Goal: Information Seeking & Learning: Find specific fact

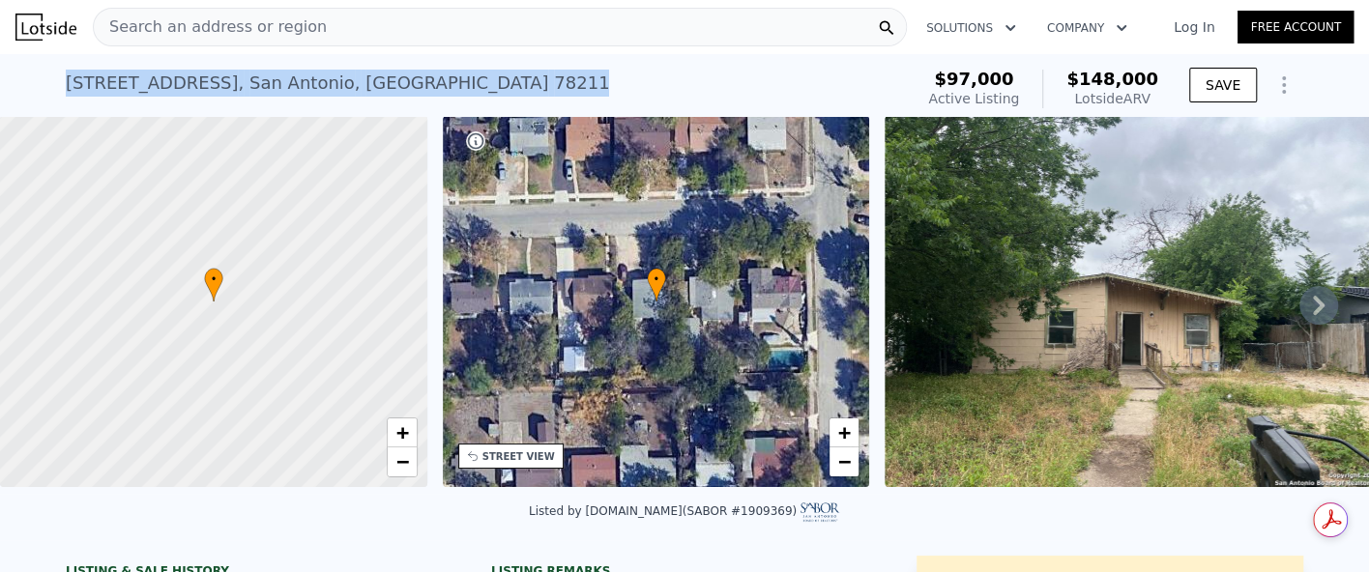
drag, startPoint x: 49, startPoint y: 83, endPoint x: 274, endPoint y: 81, distance: 224.3
click at [364, 81] on div "10 Linden Ave , San Antonio , TX 78211 Active at $97k (~ARV $148k ) $97,000 Act…" at bounding box center [684, 85] width 1369 height 62
copy div "10 Linden Ave , San Antonio , TX 78211"
click at [608, 79] on div "10 Linden Ave , San Antonio , TX 78211 Active at $97k (~ARV $148k )" at bounding box center [485, 89] width 839 height 54
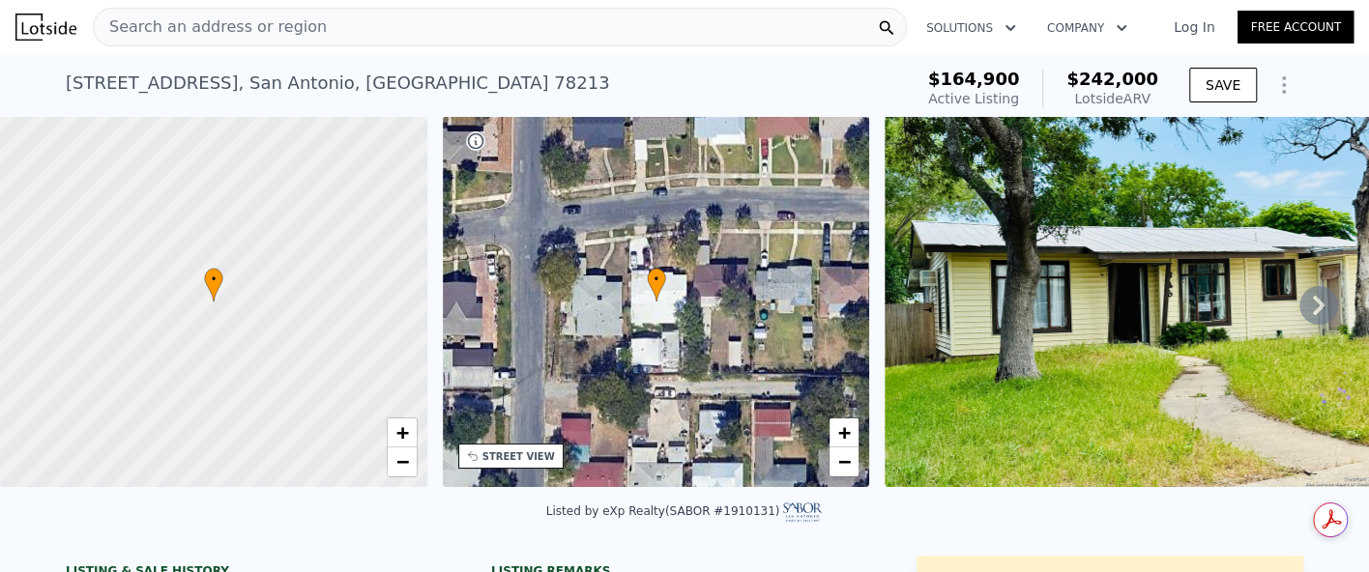
click at [364, 32] on div "Search an address or region" at bounding box center [500, 27] width 814 height 39
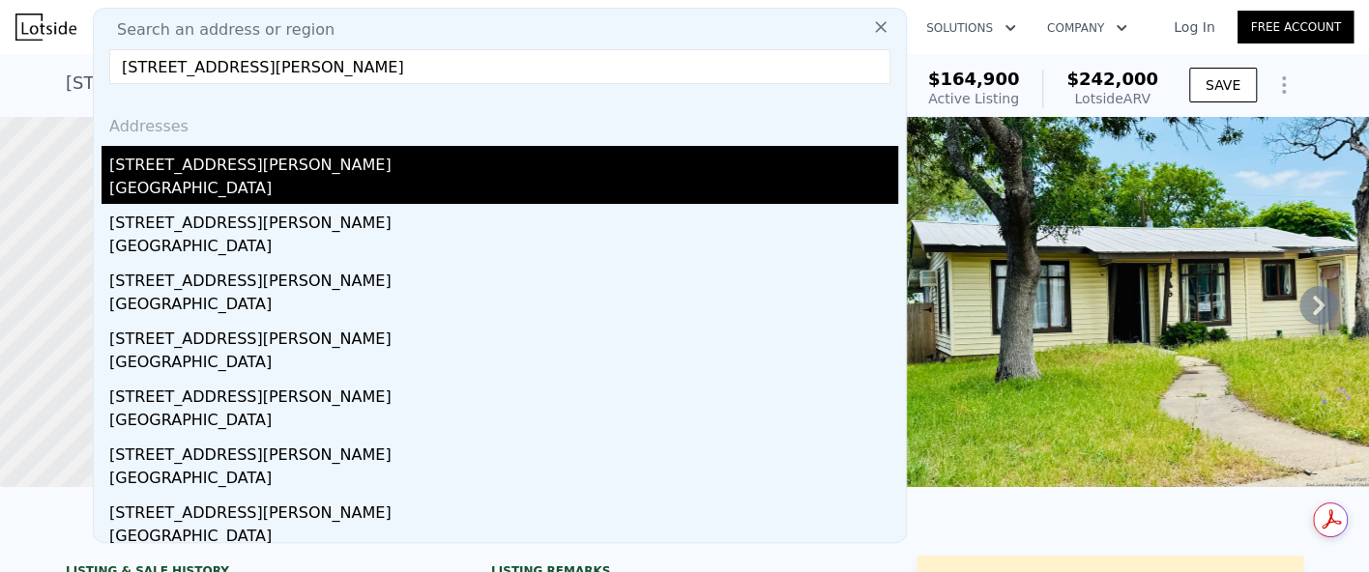
type input "[STREET_ADDRESS][PERSON_NAME]"
click at [339, 177] on div "[GEOGRAPHIC_DATA]" at bounding box center [503, 190] width 789 height 27
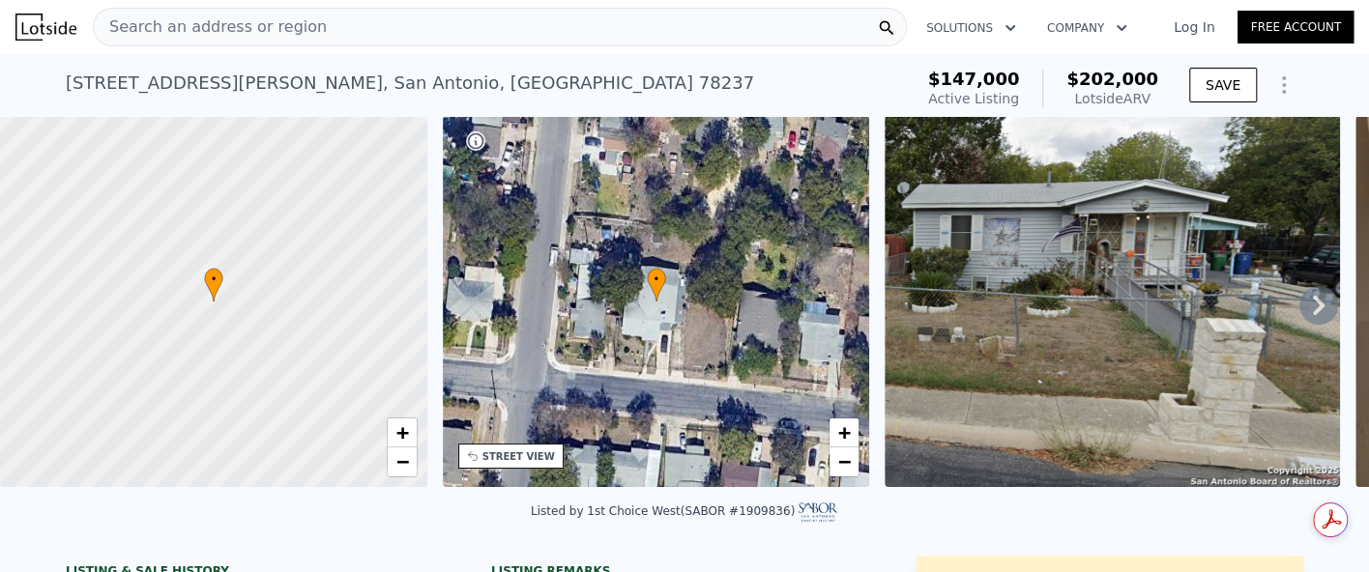
click at [565, 36] on div "Search an address or region" at bounding box center [500, 27] width 814 height 39
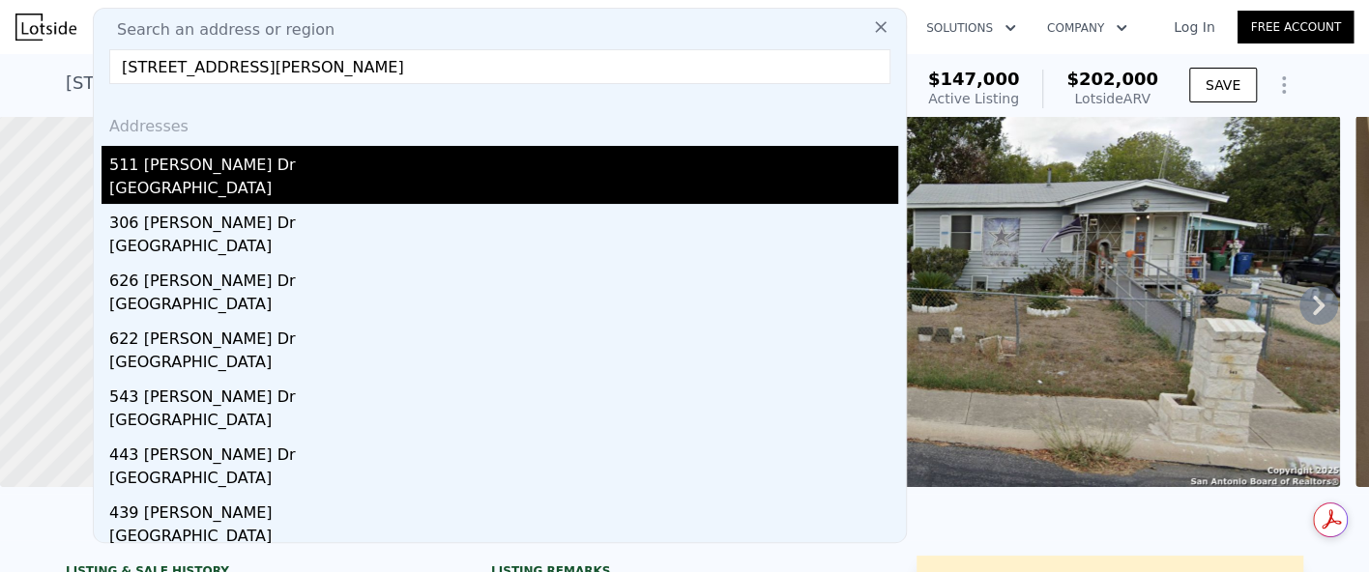
type input "[STREET_ADDRESS][PERSON_NAME]"
click at [485, 161] on div "511 [PERSON_NAME] Dr" at bounding box center [503, 161] width 789 height 31
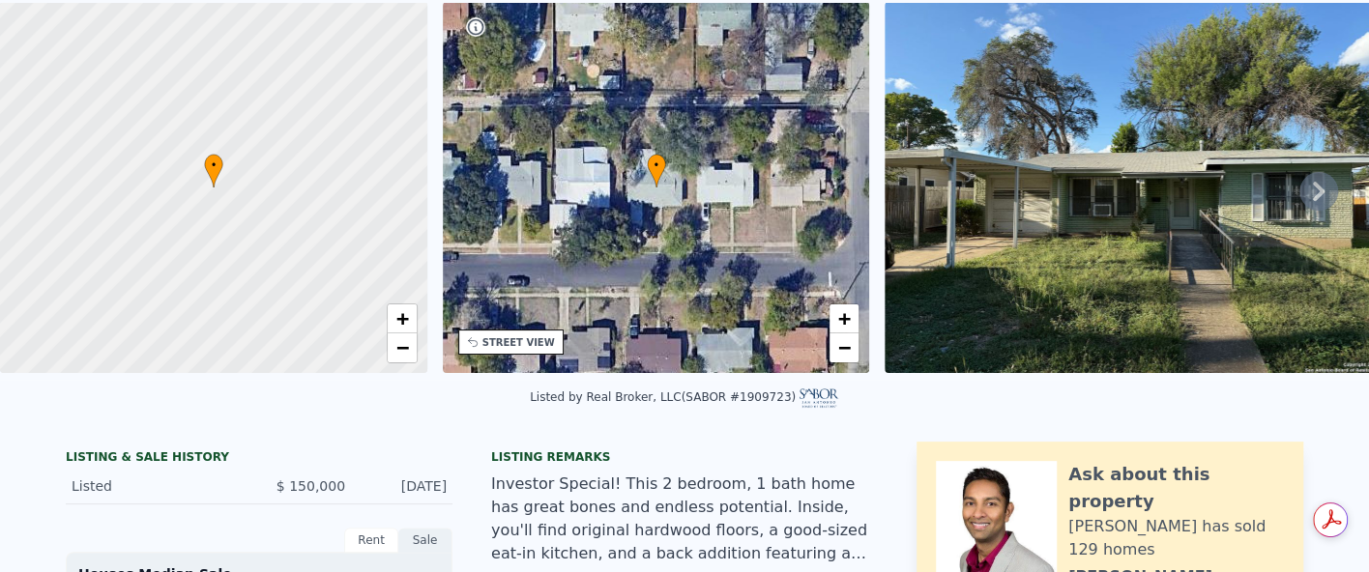
scroll to position [7, 0]
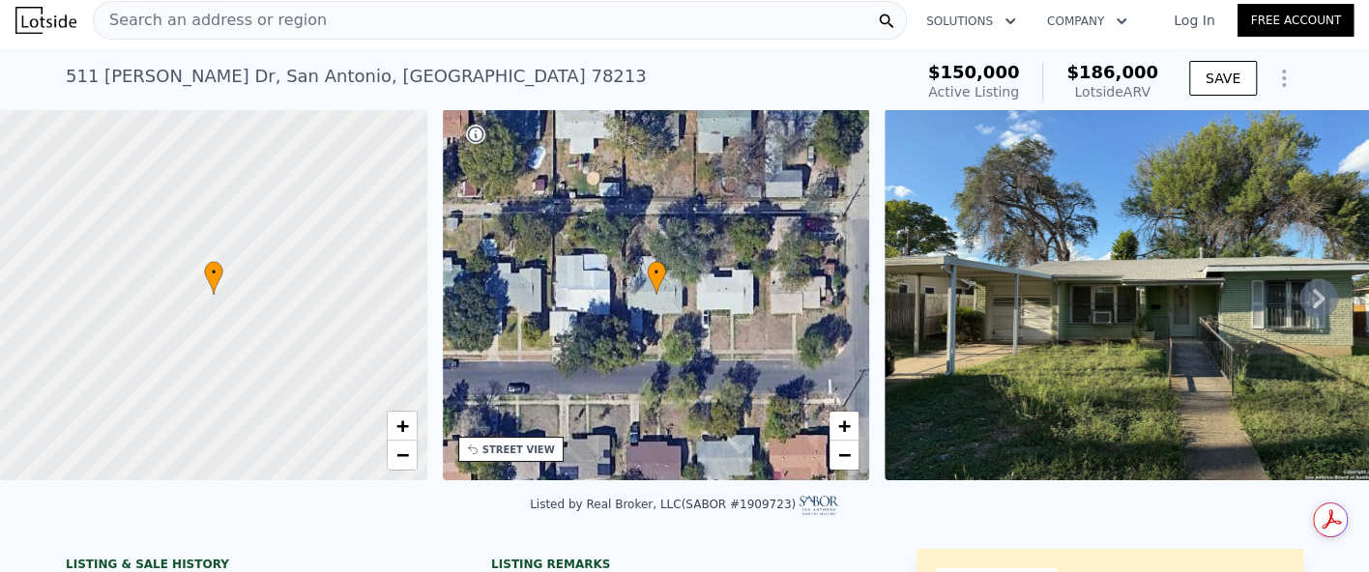
click at [257, 15] on span "Search an address or region" at bounding box center [210, 20] width 233 height 23
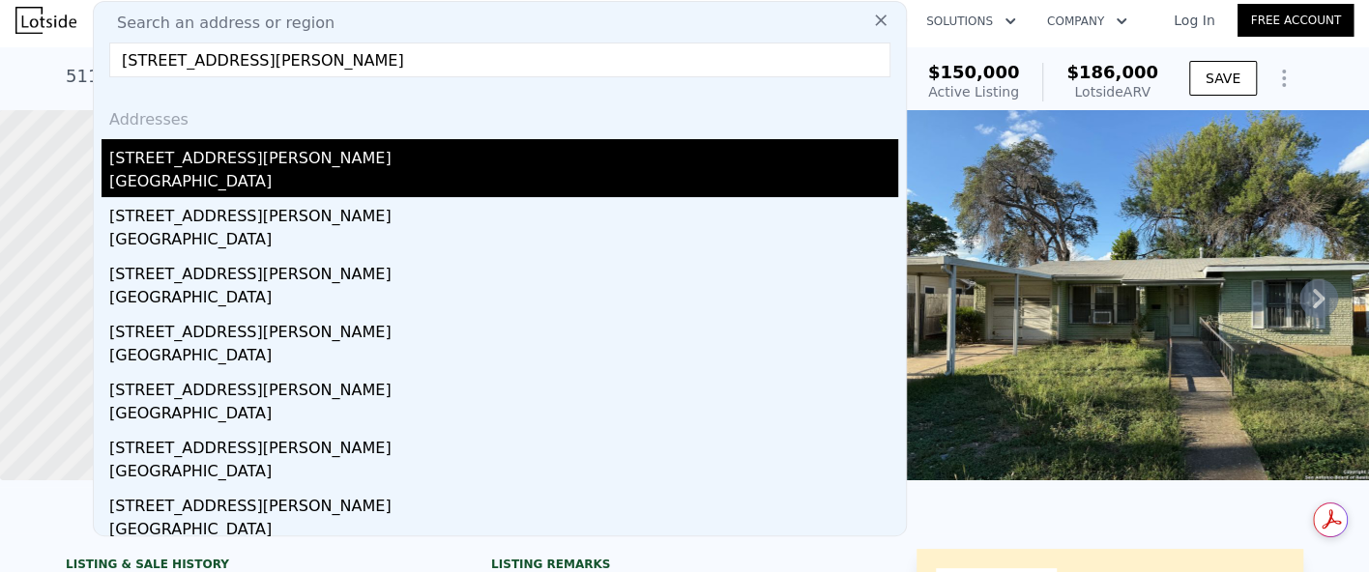
type input "[STREET_ADDRESS][PERSON_NAME]"
click at [330, 170] on div "[GEOGRAPHIC_DATA]" at bounding box center [503, 183] width 789 height 27
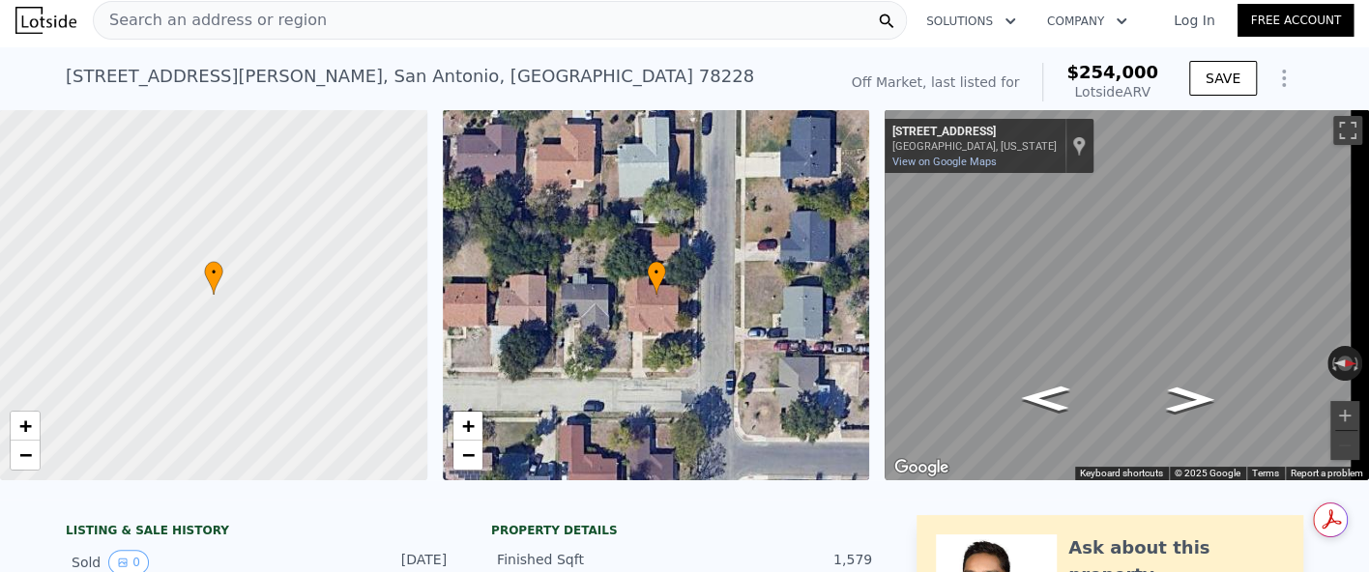
click at [503, 15] on div "Search an address or region" at bounding box center [500, 20] width 814 height 39
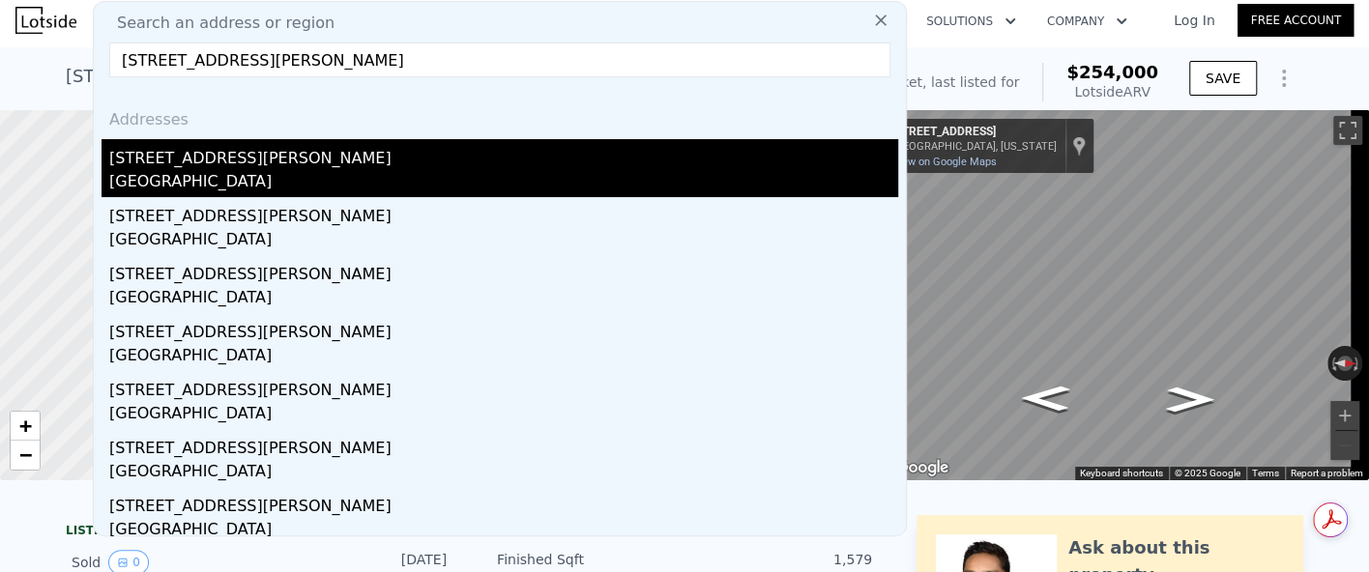
type input "[STREET_ADDRESS][PERSON_NAME]"
click at [321, 164] on div "[STREET_ADDRESS][PERSON_NAME]" at bounding box center [503, 154] width 789 height 31
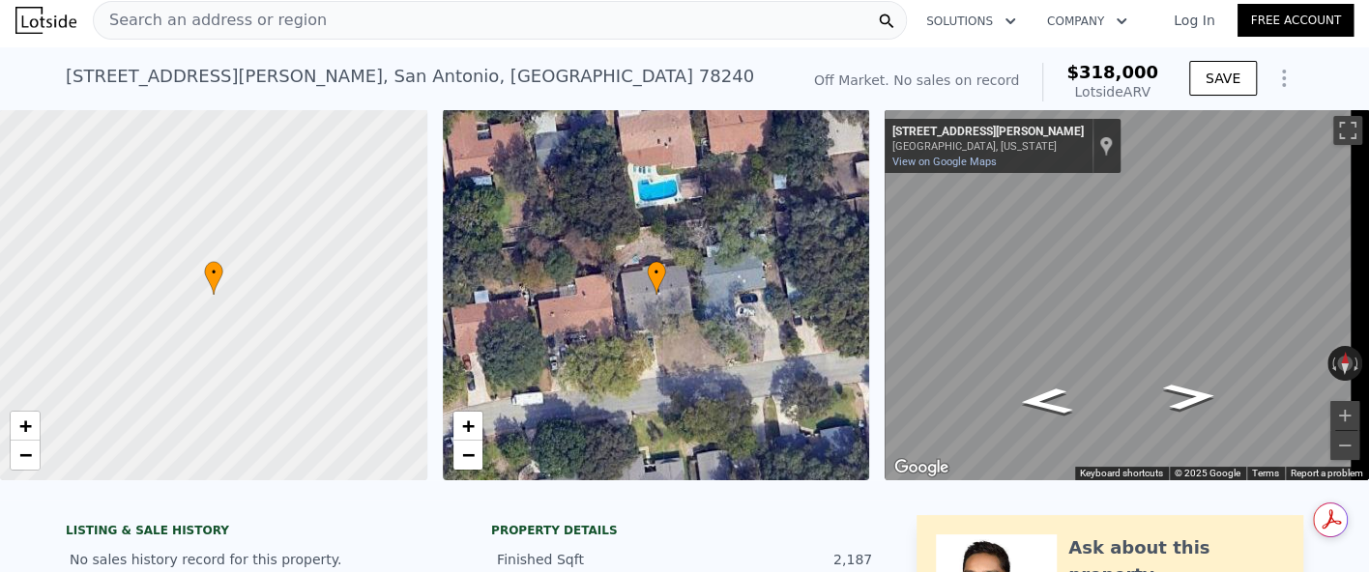
click at [556, 23] on div "Search an address or region" at bounding box center [500, 20] width 814 height 39
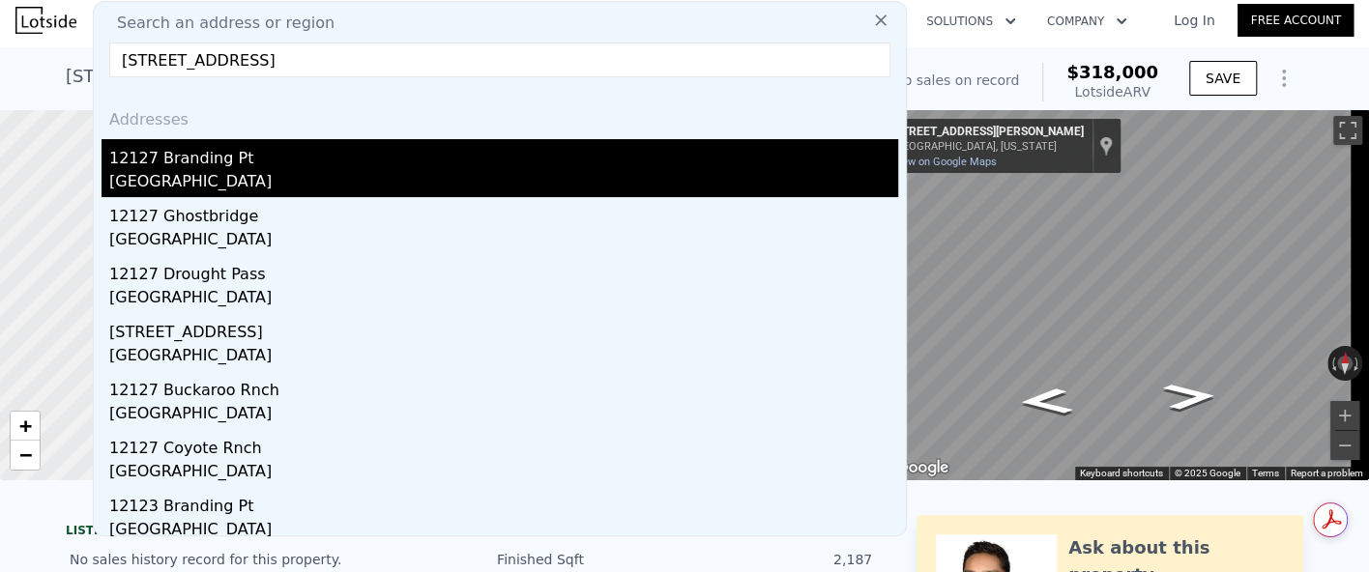
type input "[STREET_ADDRESS]"
click at [338, 178] on div "[GEOGRAPHIC_DATA]" at bounding box center [503, 183] width 789 height 27
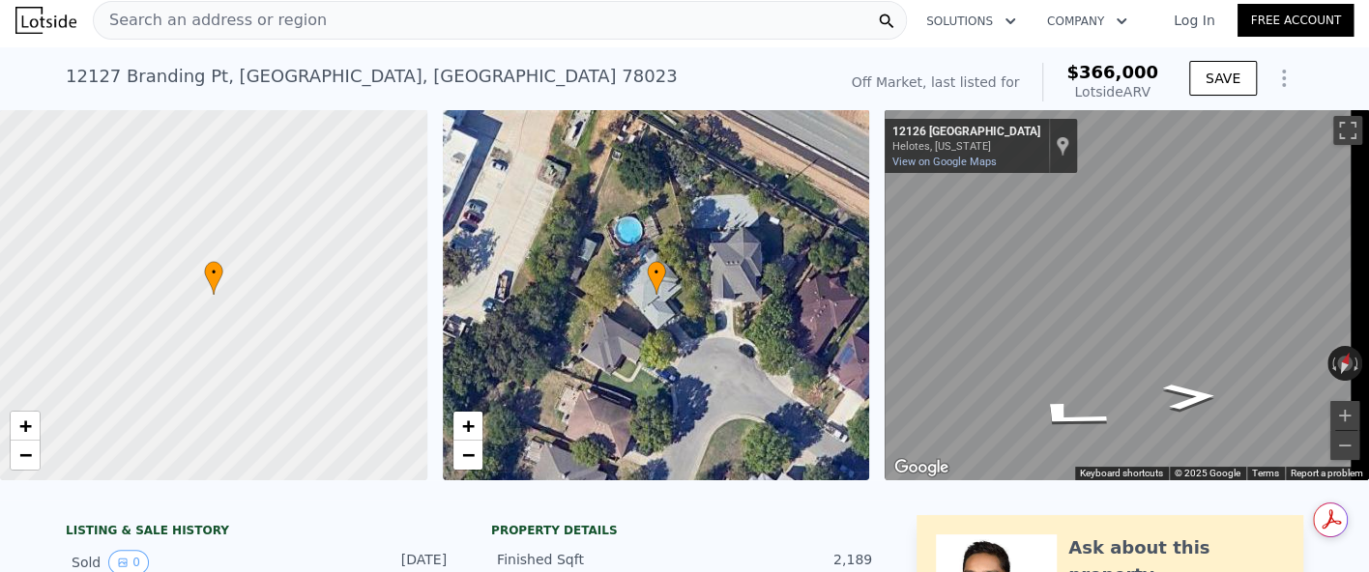
click at [270, 18] on span "Search an address or region" at bounding box center [210, 20] width 233 height 23
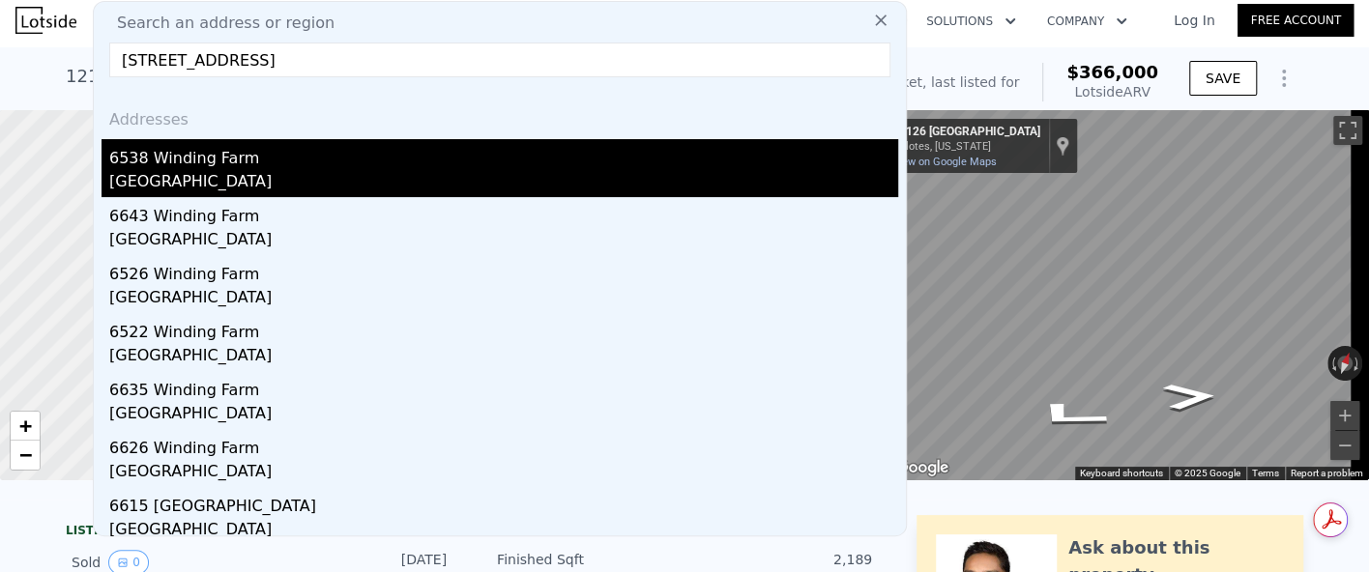
type input "[STREET_ADDRESS]"
click at [212, 156] on div "6538 Winding Farm" at bounding box center [503, 154] width 789 height 31
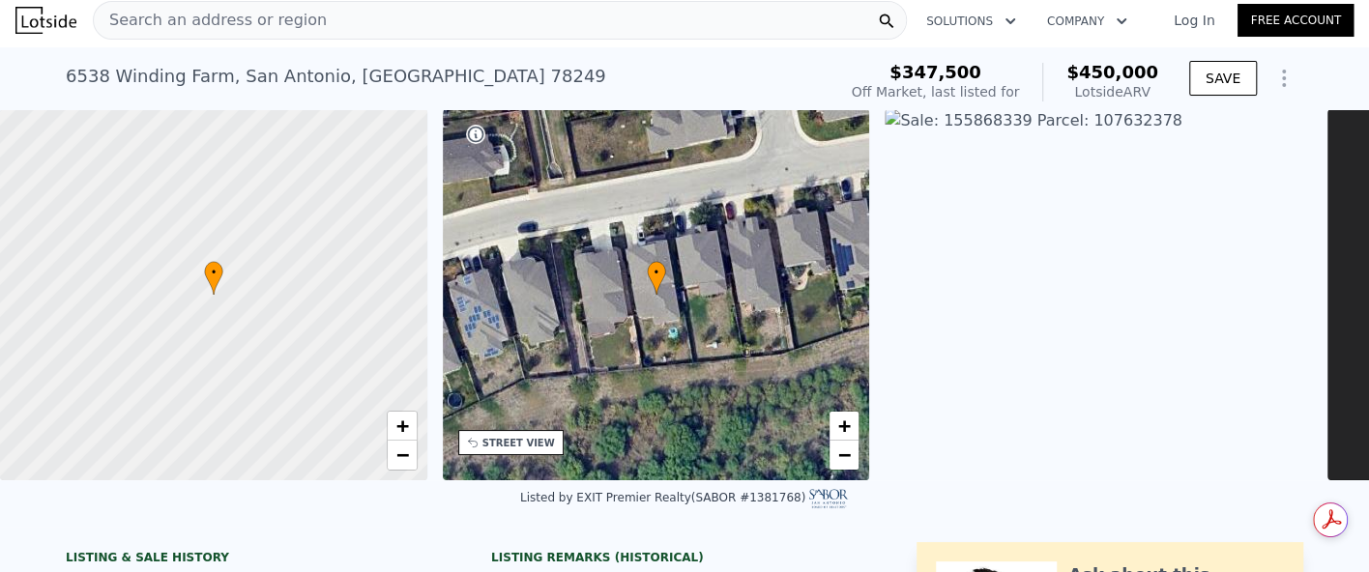
click at [417, 15] on div "Search an address or region" at bounding box center [500, 20] width 814 height 39
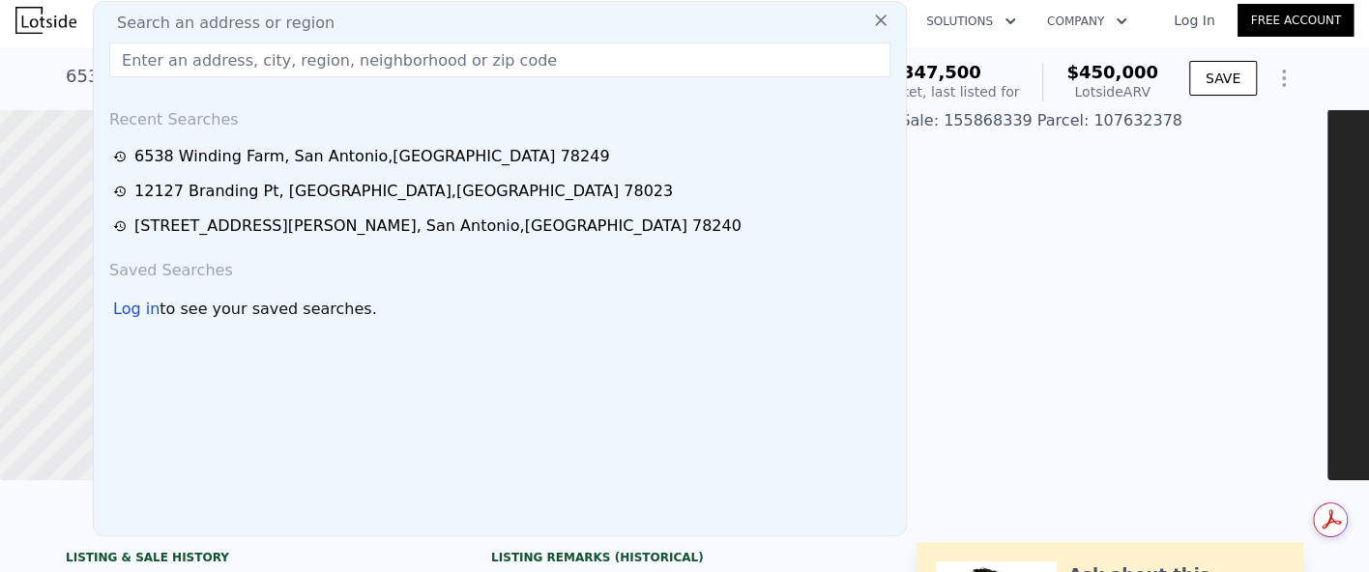
click at [205, 53] on input "text" at bounding box center [499, 60] width 781 height 35
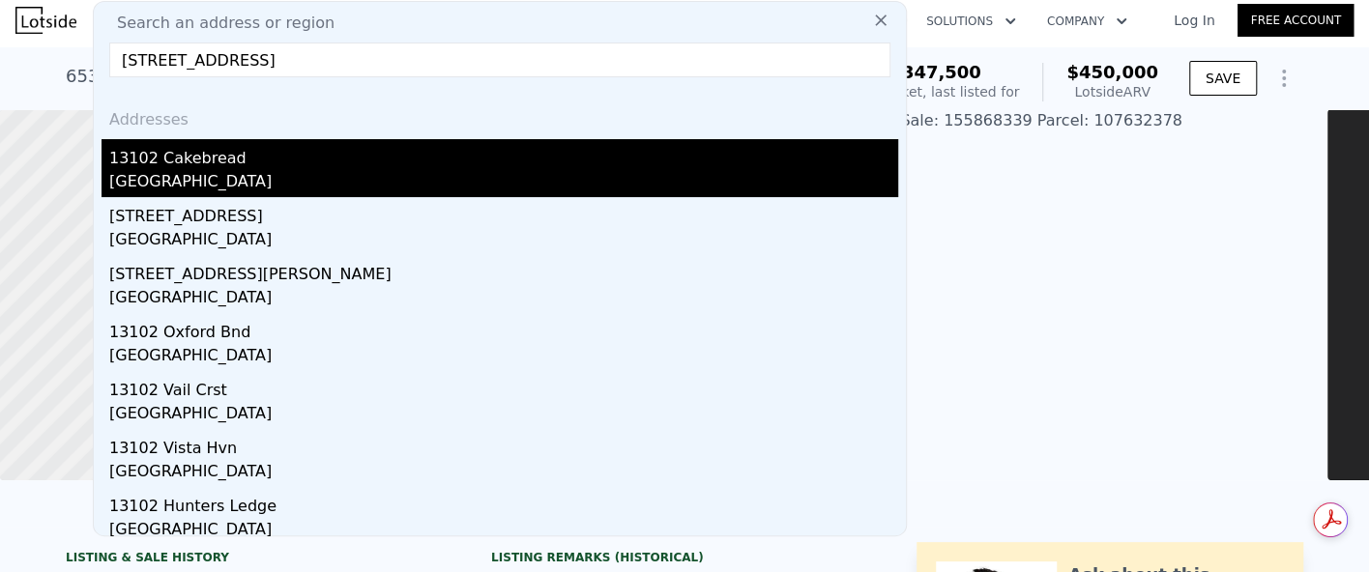
type input "[STREET_ADDRESS]"
click at [298, 173] on div "[GEOGRAPHIC_DATA]" at bounding box center [503, 183] width 789 height 27
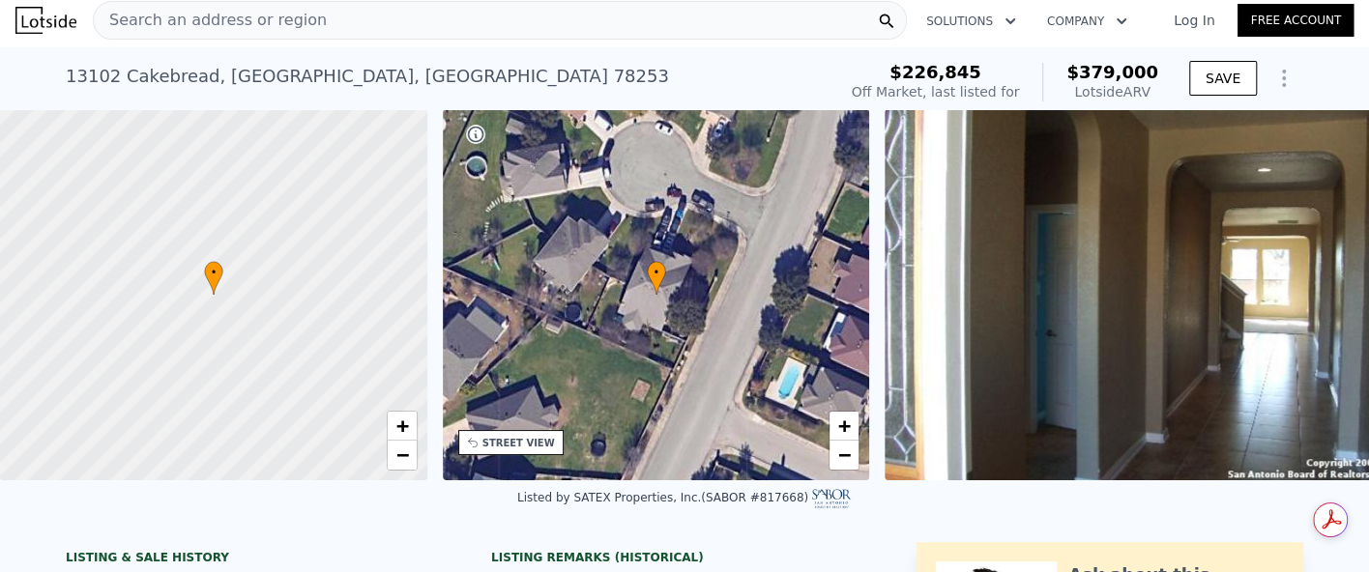
drag, startPoint x: 523, startPoint y: 86, endPoint x: 358, endPoint y: 23, distance: 176.9
click at [358, 23] on div "Search an address or region" at bounding box center [500, 20] width 814 height 39
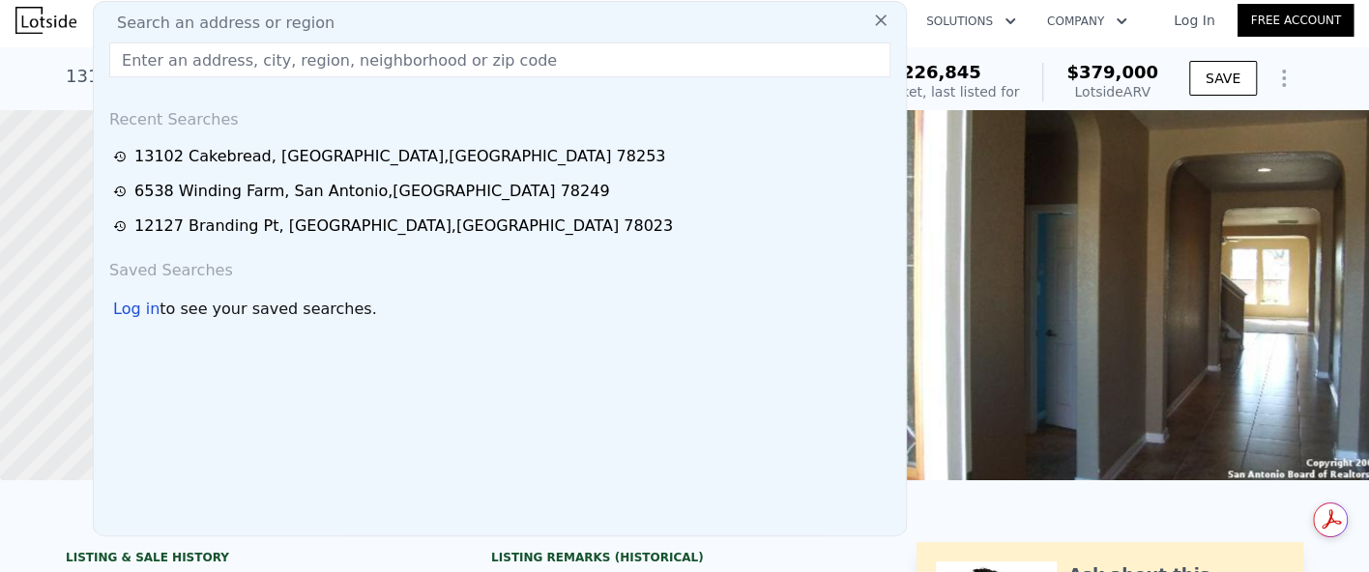
click at [542, 60] on input "text" at bounding box center [499, 60] width 781 height 35
click at [293, 64] on input "text" at bounding box center [499, 60] width 781 height 35
paste input "[STREET_ADDRESS][PERSON_NAME]"
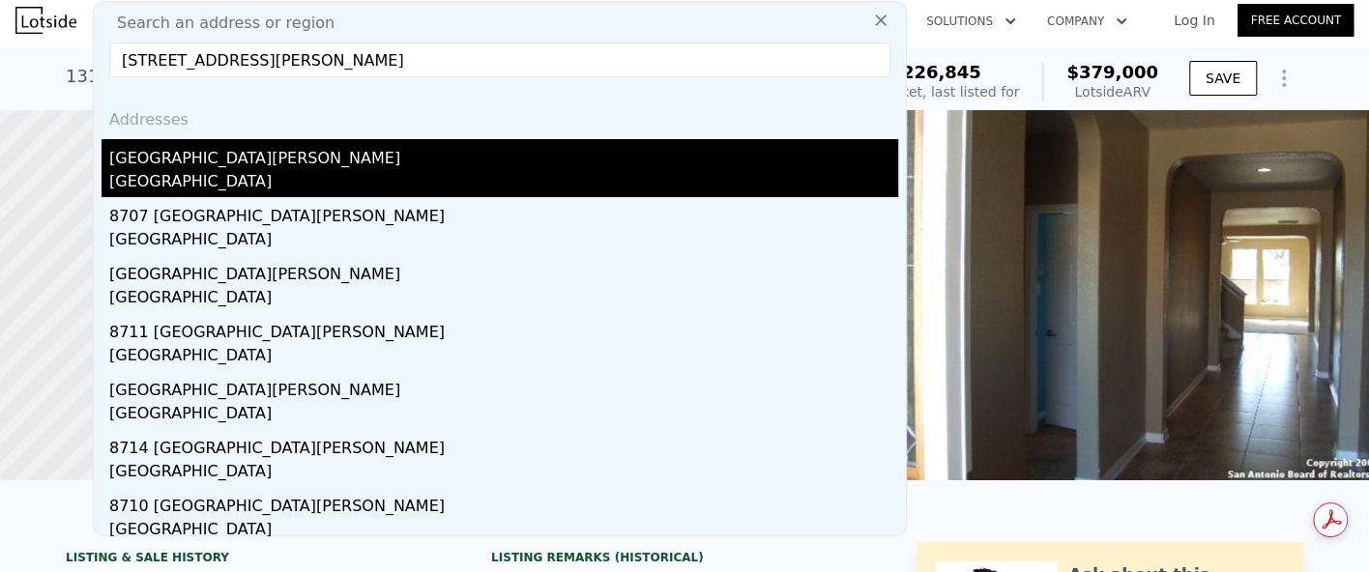
type input "[STREET_ADDRESS][PERSON_NAME]"
click at [310, 180] on div "[GEOGRAPHIC_DATA]" at bounding box center [503, 183] width 789 height 27
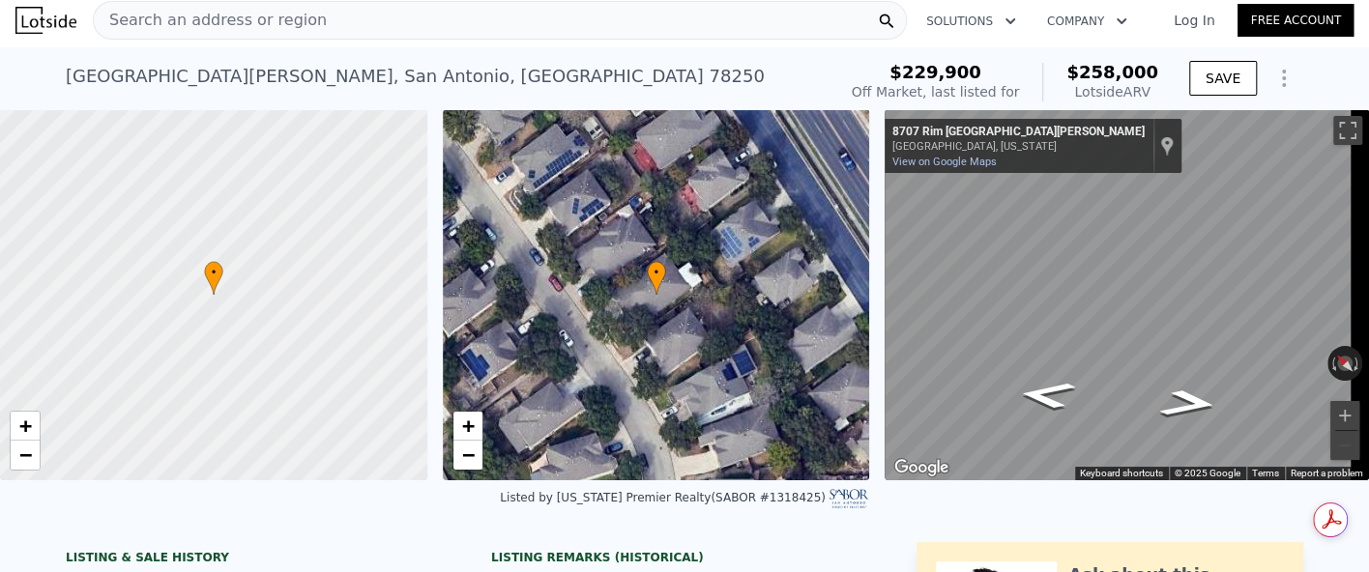
click at [461, 17] on div "Search an address or region" at bounding box center [500, 20] width 814 height 39
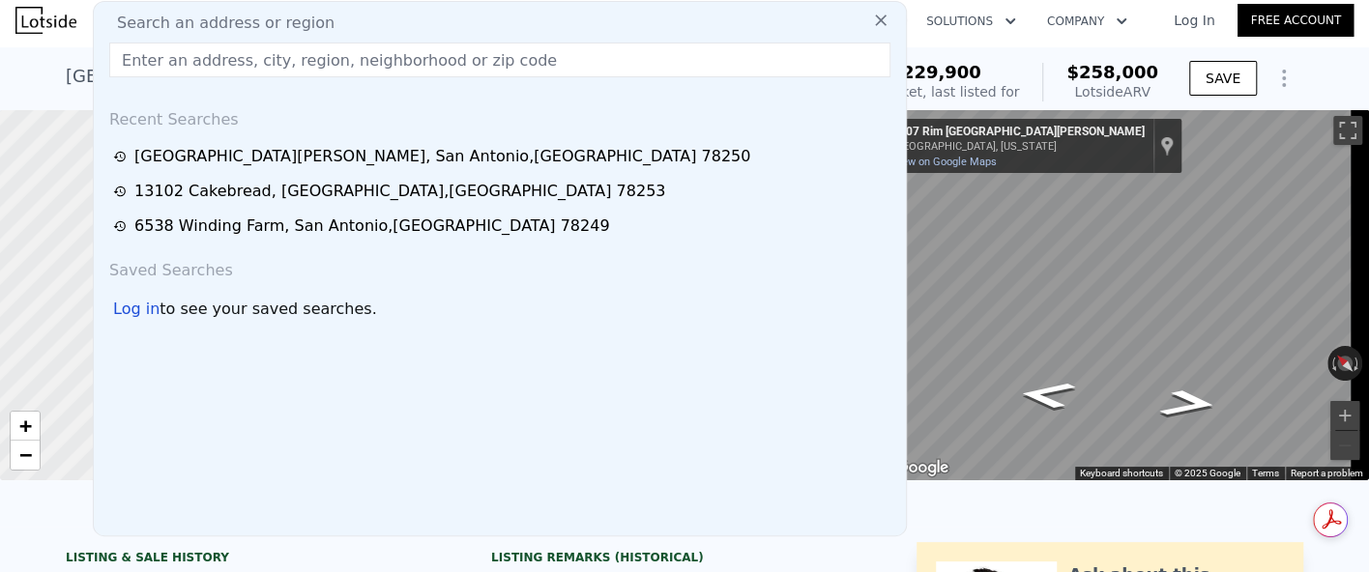
drag, startPoint x: 160, startPoint y: 24, endPoint x: 142, endPoint y: 55, distance: 35.5
paste input "[STREET_ADDRESS][PERSON_NAME]"
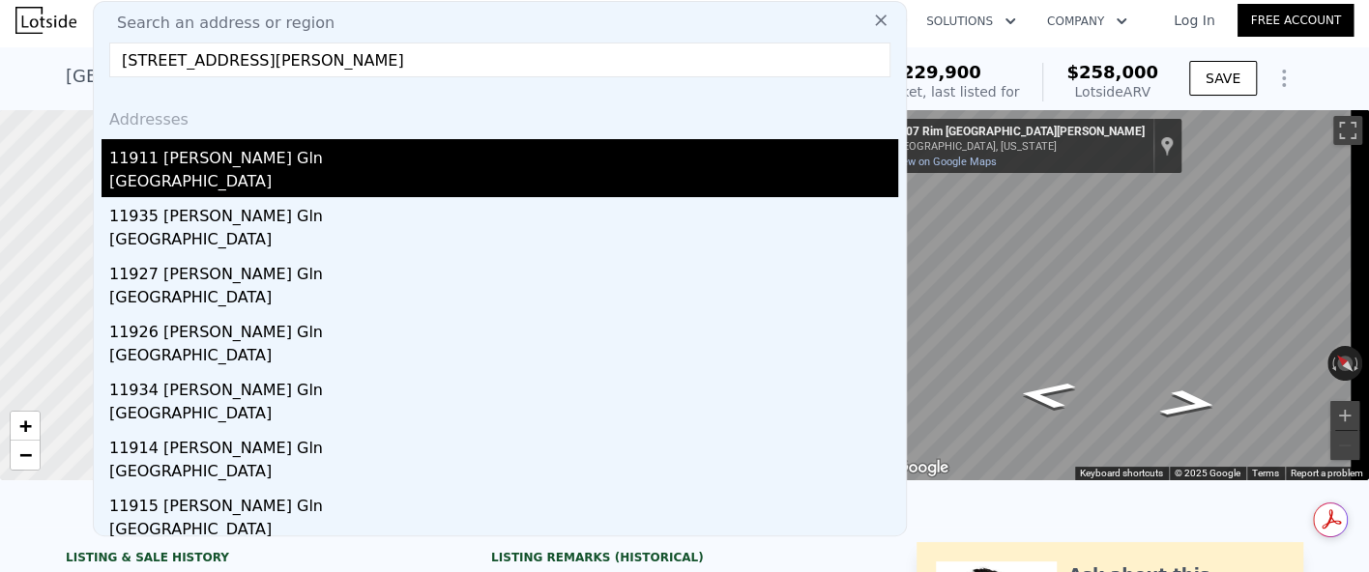
type input "[STREET_ADDRESS][PERSON_NAME]"
click at [294, 170] on div "[GEOGRAPHIC_DATA]" at bounding box center [503, 183] width 789 height 27
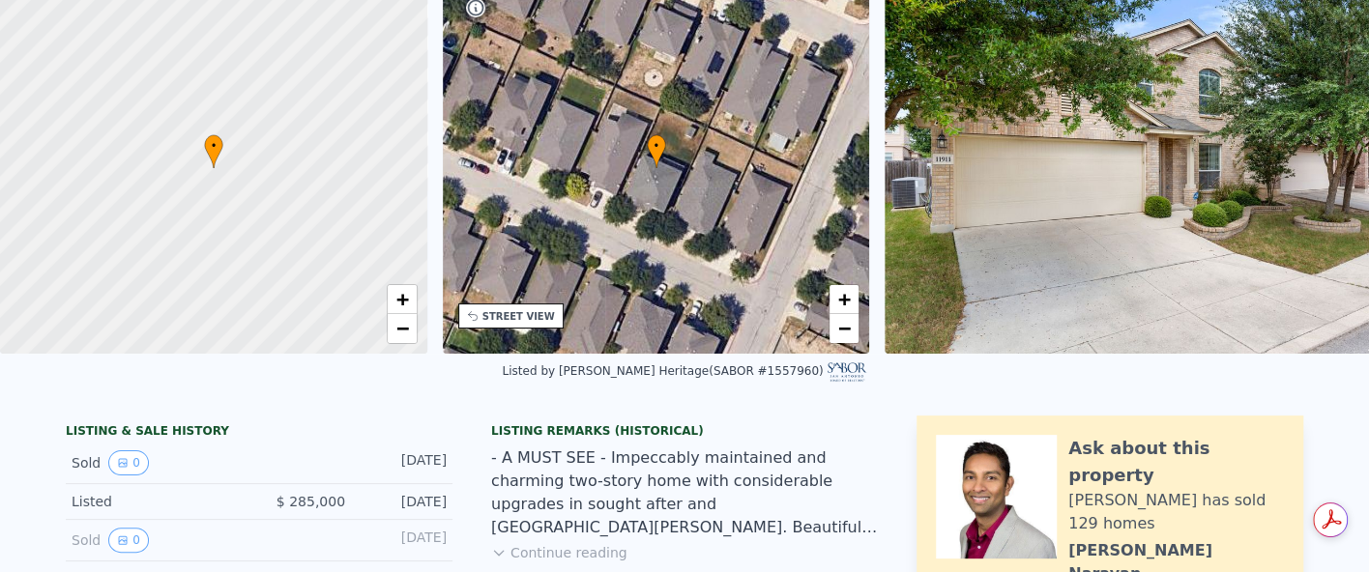
scroll to position [7, 0]
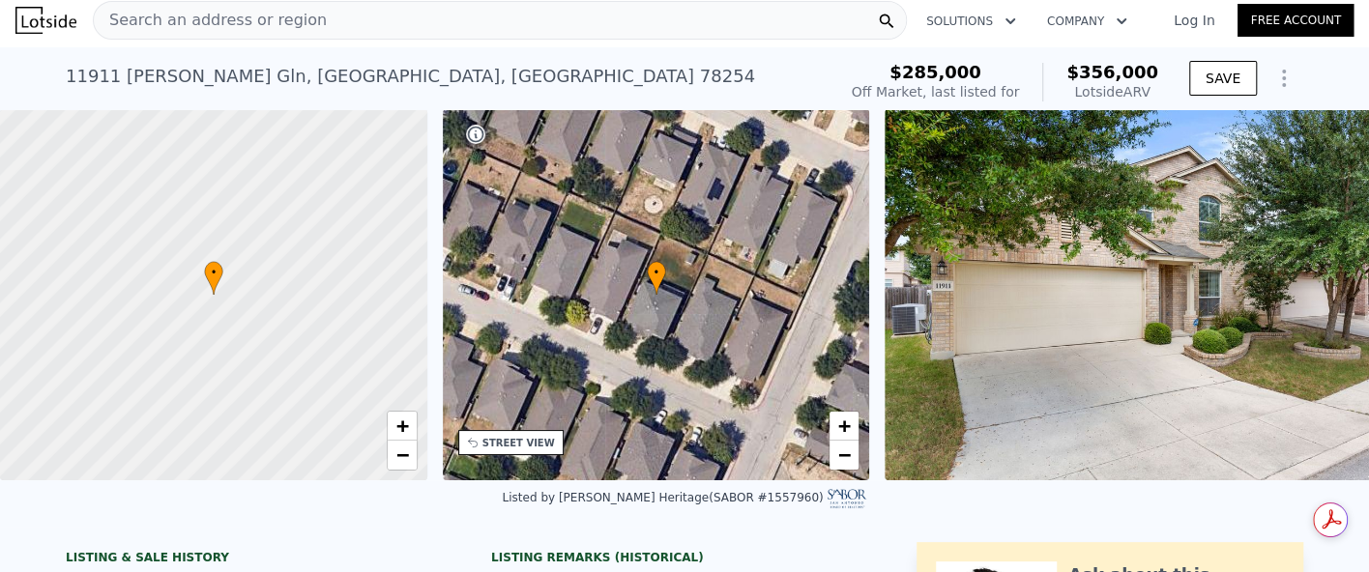
click at [221, 17] on span "Search an address or region" at bounding box center [210, 20] width 233 height 23
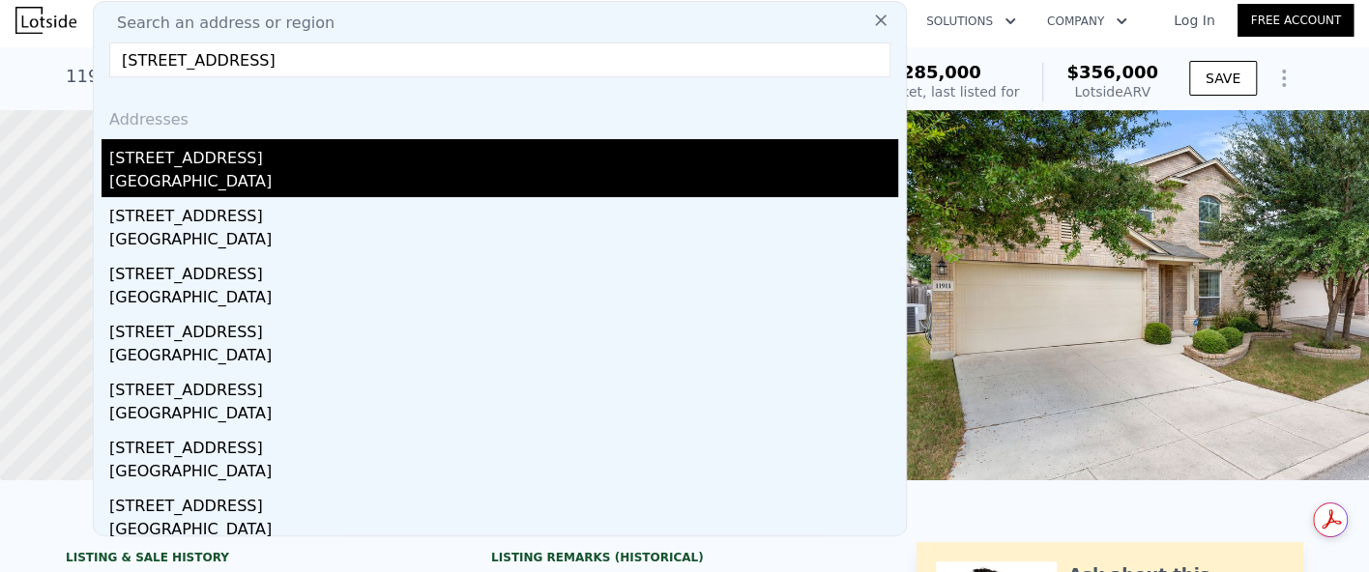
type input "[STREET_ADDRESS]"
click at [337, 165] on div "[STREET_ADDRESS]" at bounding box center [503, 154] width 789 height 31
